Goal: Task Accomplishment & Management: Complete application form

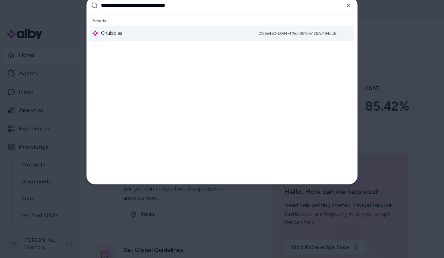
click at [219, 9] on input "**********" at bounding box center [227, 5] width 252 height 17
type input "**********"
click at [160, 33] on div "Whisker & Tails 8e7036c6-a56c-4083-90d7-3f27966d7b44" at bounding box center [222, 33] width 265 height 16
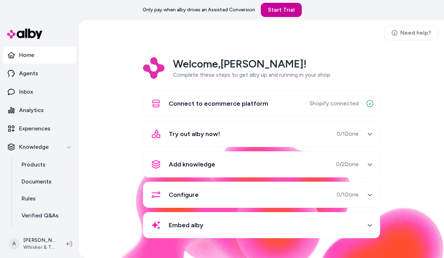
click at [283, 11] on link "Start Trial" at bounding box center [281, 10] width 41 height 14
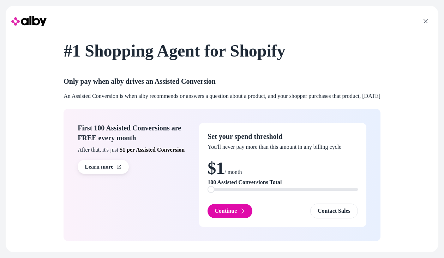
click at [208, 187] on span at bounding box center [211, 189] width 7 height 7
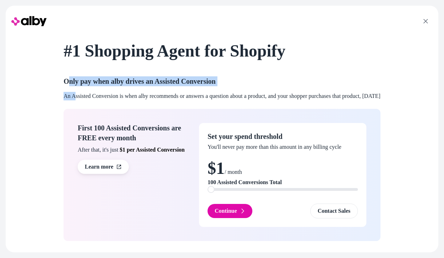
drag, startPoint x: 61, startPoint y: 86, endPoint x: 105, endPoint y: 125, distance: 58.5
click at [67, 96] on div "Only pay when alby drives an Assisted Conversion An Assisted Conversion is when…" at bounding box center [222, 88] width 317 height 24
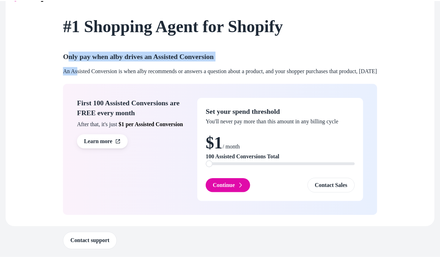
scroll to position [26, 0]
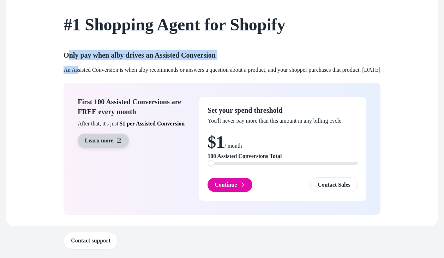
click at [87, 139] on link "Learn more" at bounding box center [103, 140] width 51 height 14
click at [89, 241] on link "Contact support" at bounding box center [91, 241] width 54 height 18
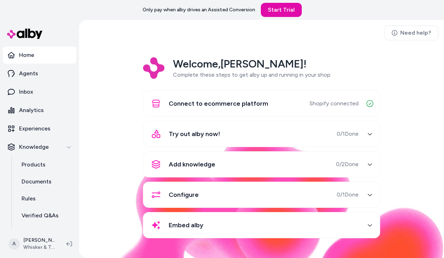
click at [369, 133] on icon "button" at bounding box center [370, 133] width 5 height 5
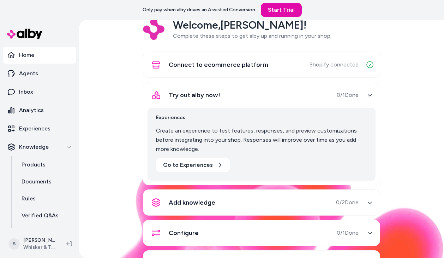
scroll to position [73, 0]
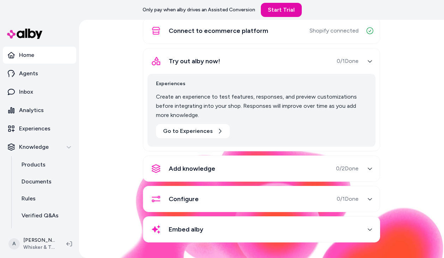
click at [368, 170] on icon "button" at bounding box center [370, 168] width 5 height 5
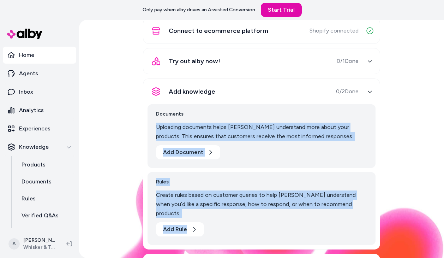
drag, startPoint x: 154, startPoint y: 124, endPoint x: 237, endPoint y: 218, distance: 125.3
click at [237, 218] on div "Documents Uploading documents helps alby understand more about your products. T…" at bounding box center [262, 172] width 228 height 145
click at [237, 222] on div "Add Rule" at bounding box center [261, 229] width 211 height 14
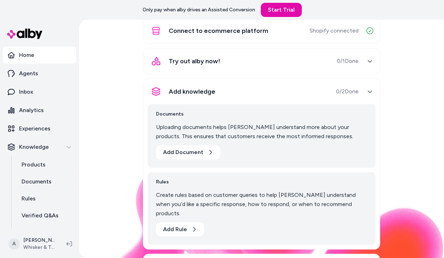
click at [360, 92] on button "Add knowledge 0 / 2 Done" at bounding box center [262, 91] width 228 height 17
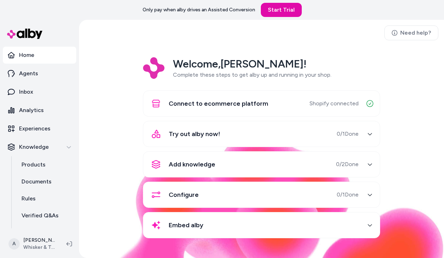
click at [349, 191] on span "0 / 1 Done" at bounding box center [348, 194] width 22 height 8
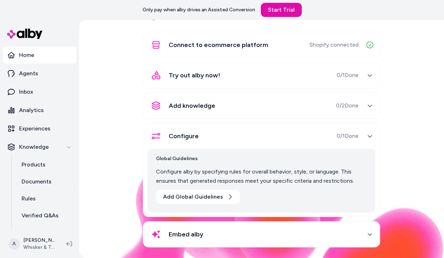
scroll to position [64, 0]
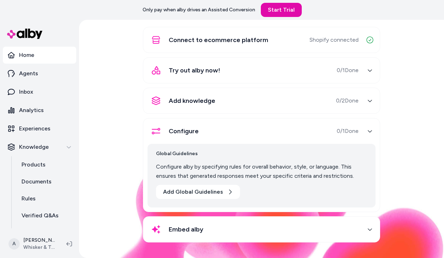
drag, startPoint x: 156, startPoint y: 167, endPoint x: 359, endPoint y: 144, distance: 204.8
click at [346, 159] on div "Global Guidelines Configure alby by specifying rules for overall behavior, styl…" at bounding box center [262, 176] width 228 height 64
click at [364, 133] on div "button" at bounding box center [369, 130] width 11 height 11
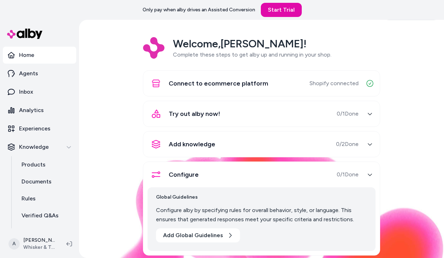
scroll to position [0, 0]
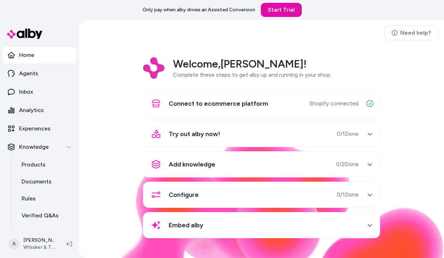
click at [364, 225] on button "Embed alby" at bounding box center [262, 224] width 228 height 17
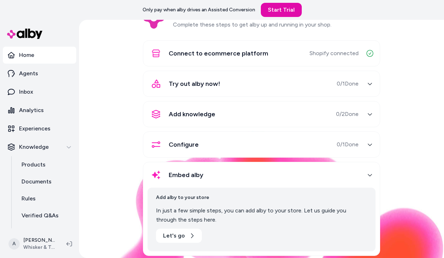
scroll to position [64, 0]
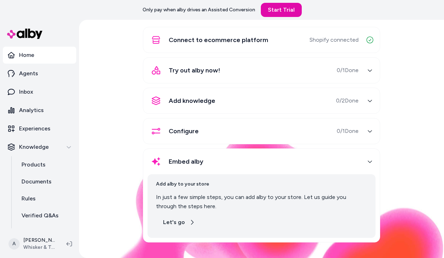
click at [179, 223] on button "Let's go" at bounding box center [179, 222] width 46 height 14
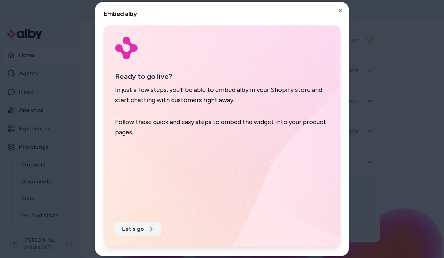
click at [137, 229] on button "Let's go" at bounding box center [138, 229] width 46 height 14
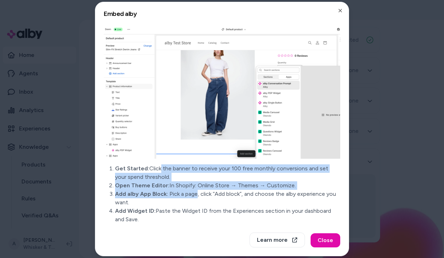
drag, startPoint x: 174, startPoint y: 170, endPoint x: 197, endPoint y: 194, distance: 33.5
click at [197, 195] on ul "Get Started: Click the banner to receive your 100 free monthly conversions and …" at bounding box center [227, 193] width 225 height 59
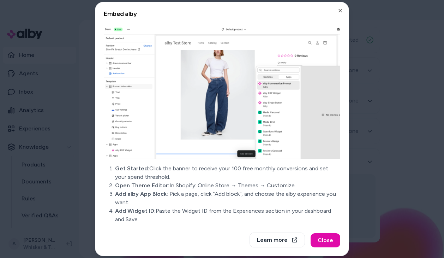
drag, startPoint x: 197, startPoint y: 192, endPoint x: 182, endPoint y: 200, distance: 16.9
click at [196, 192] on li "Add alby App Block: Pick a page, click “Add block”, and choose the alby experie…" at bounding box center [227, 198] width 225 height 17
click at [324, 240] on button "Close" at bounding box center [326, 240] width 30 height 14
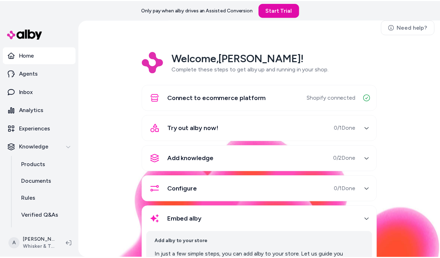
scroll to position [0, 0]
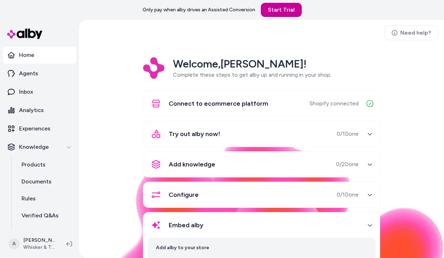
click at [282, 7] on link "Start Trial" at bounding box center [281, 10] width 41 height 14
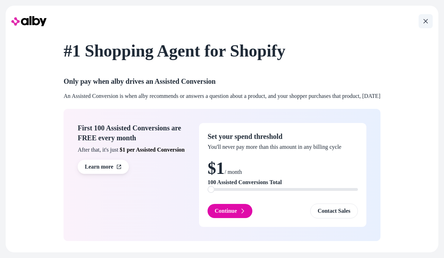
click at [423, 20] on icon at bounding box center [425, 21] width 5 height 5
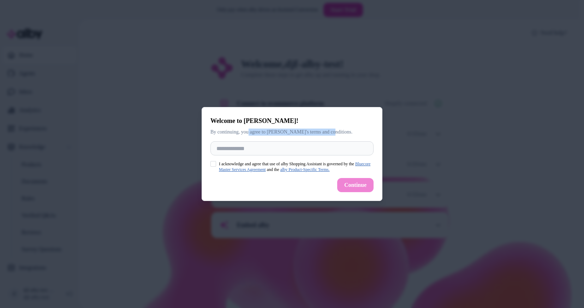
drag, startPoint x: 259, startPoint y: 133, endPoint x: 355, endPoint y: 133, distance: 96.4
click at [355, 133] on p "By continuing, you agree to [PERSON_NAME]'s terms and conditions." at bounding box center [291, 132] width 163 height 7
click at [231, 148] on input "Full Name" at bounding box center [291, 148] width 163 height 14
type input "**********"
drag, startPoint x: 213, startPoint y: 131, endPoint x: 326, endPoint y: 134, distance: 112.7
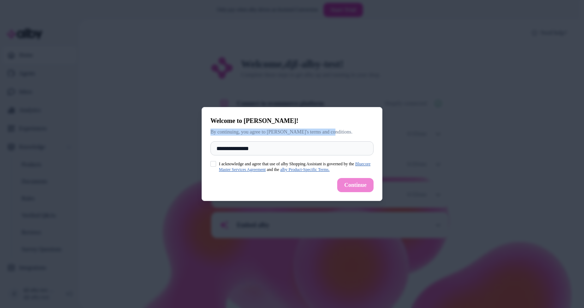
click at [326, 134] on p "By continuing, you agree to alby's terms and conditions." at bounding box center [291, 132] width 163 height 7
copy p "By continuing, you agree to alby's terms and conditions."
click at [366, 164] on link "Bluecore Master Services Agreement" at bounding box center [295, 166] width 152 height 11
click at [301, 170] on link "alby Product-Specific Terms." at bounding box center [304, 169] width 49 height 5
click at [268, 144] on input "**********" at bounding box center [291, 148] width 163 height 14
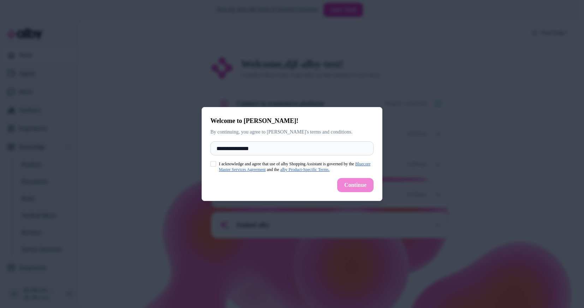
click at [211, 165] on button "I acknowledge and agree that use of alby Shopping Assistant is governed by the …" at bounding box center [213, 164] width 6 height 6
click at [215, 163] on button "I acknowledge and agree that use of alby Shopping Assistant is governed by the …" at bounding box center [213, 164] width 6 height 6
click at [214, 165] on button "I acknowledge and agree that use of alby Shopping Assistant is governed by the …" at bounding box center [213, 164] width 6 height 6
click at [357, 185] on button "Continue" at bounding box center [355, 185] width 36 height 14
